Goal: Task Accomplishment & Management: Use online tool/utility

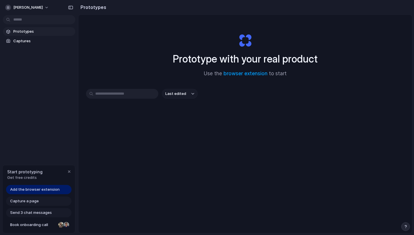
click at [147, 91] on input "text" at bounding box center [122, 94] width 72 height 10
click at [157, 76] on div "Prototype with your real product Use the browser extension to start" at bounding box center [244, 53] width 231 height 63
click at [51, 191] on span "Add the browser extension" at bounding box center [34, 190] width 49 height 6
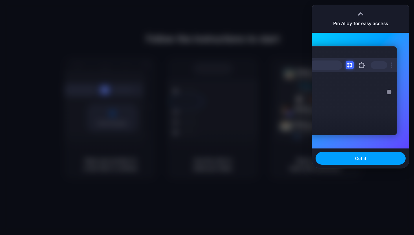
click at [372, 161] on button "Got it" at bounding box center [360, 158] width 90 height 13
